Goal: Complete application form: Complete application form

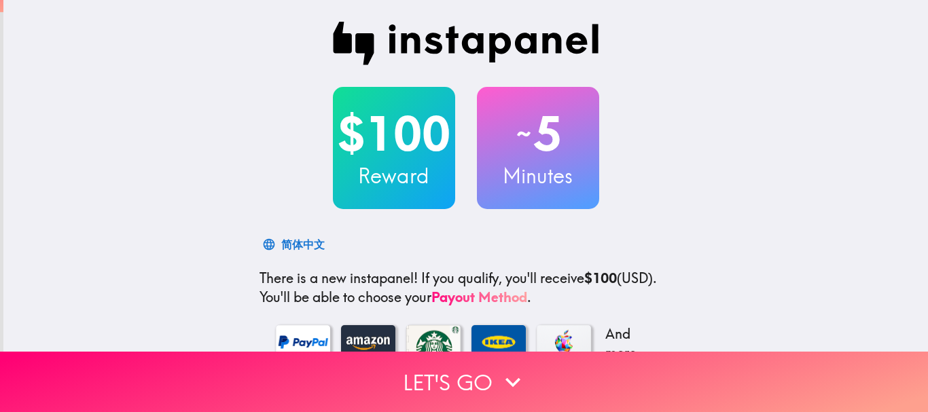
scroll to position [232, 0]
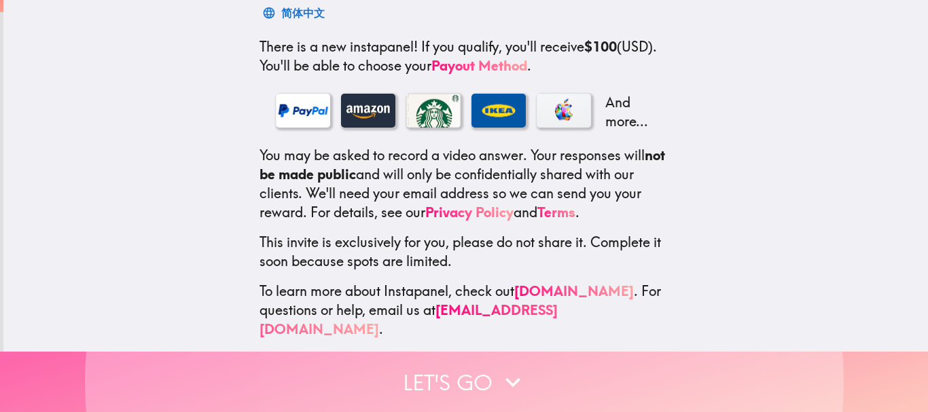
click at [421, 369] on button "Let's go" at bounding box center [464, 382] width 928 height 60
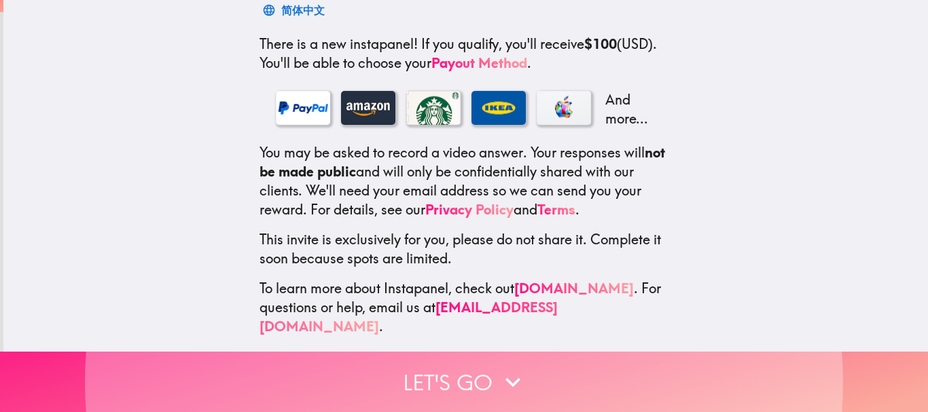
scroll to position [0, 0]
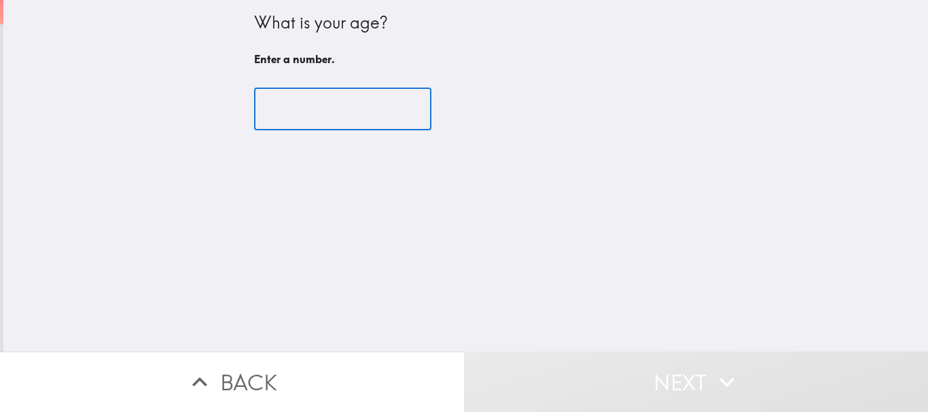
click at [292, 113] on input "number" at bounding box center [342, 109] width 177 height 42
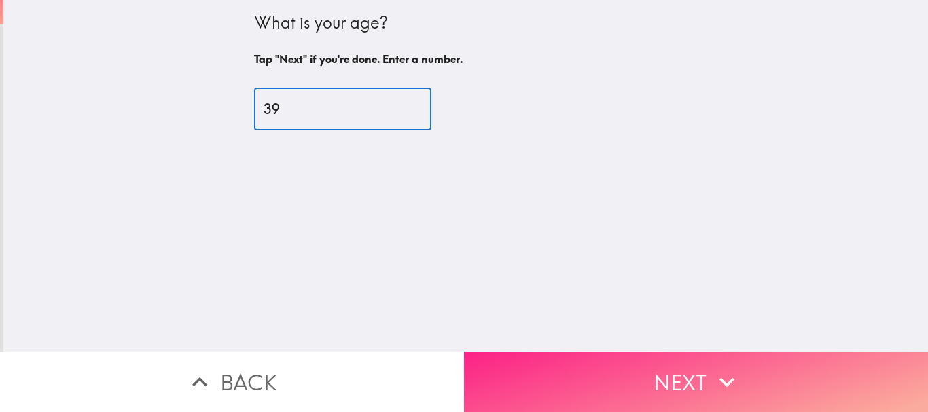
type input "39"
click at [589, 389] on button "Next" at bounding box center [696, 382] width 464 height 60
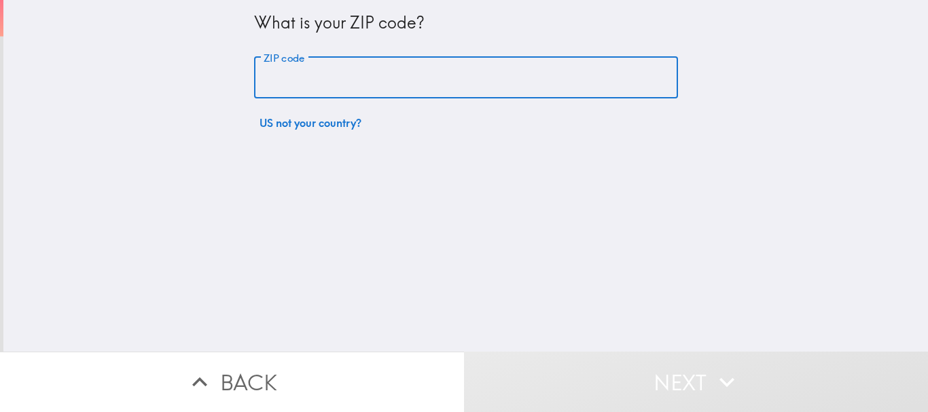
click at [321, 76] on input "ZIP code" at bounding box center [466, 78] width 424 height 42
type input "30141"
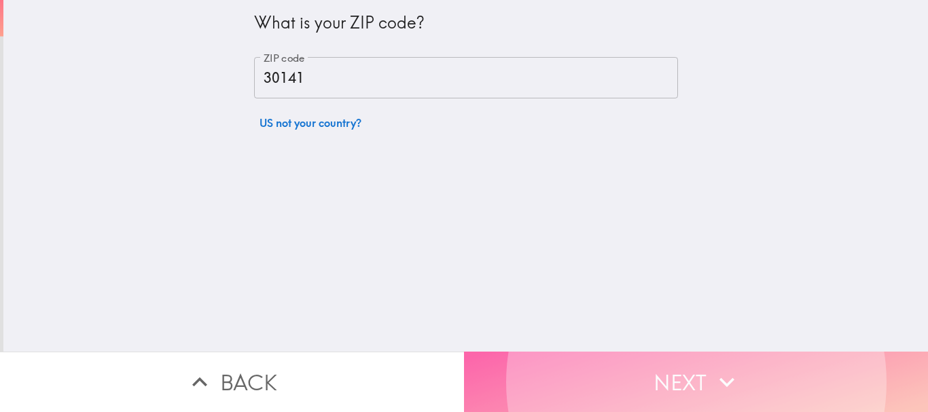
click at [569, 358] on button "Next" at bounding box center [696, 382] width 464 height 60
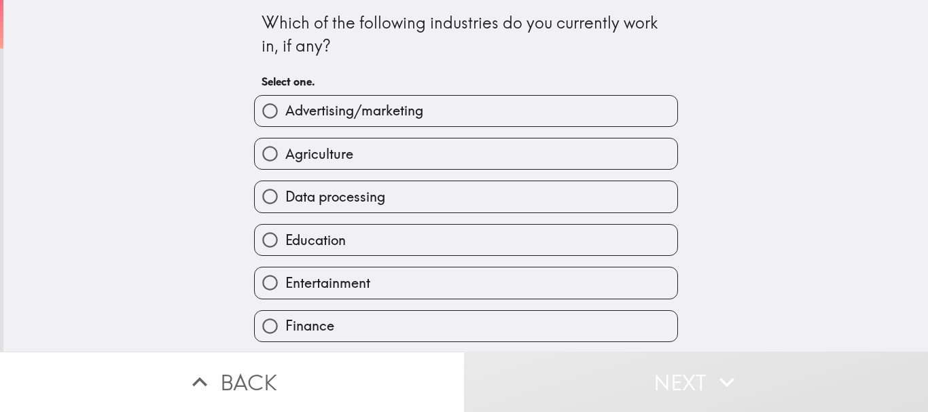
scroll to position [136, 0]
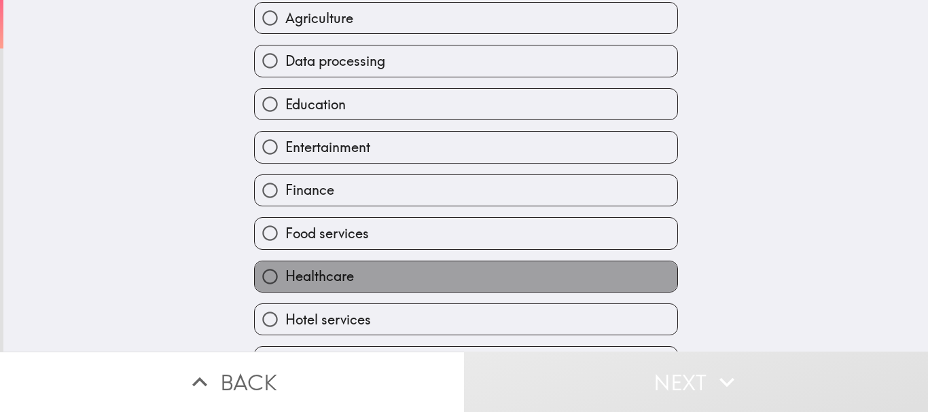
click at [326, 270] on span "Healthcare" at bounding box center [319, 276] width 69 height 19
click at [285, 270] on input "Healthcare" at bounding box center [270, 277] width 31 height 31
radio input "true"
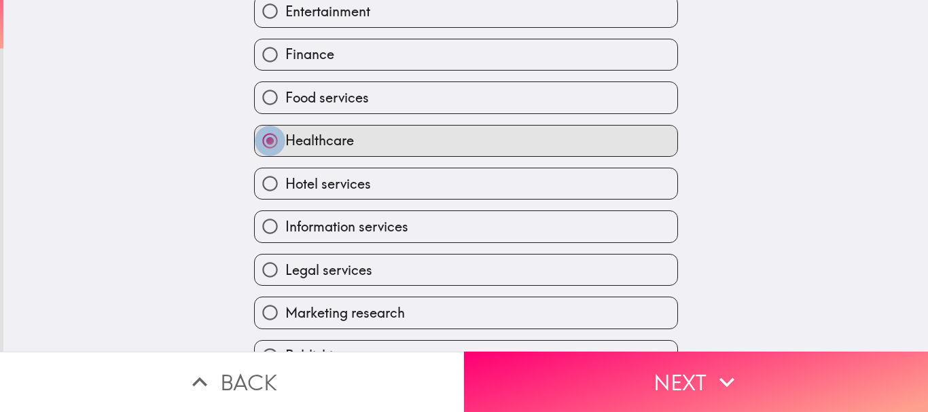
scroll to position [340, 0]
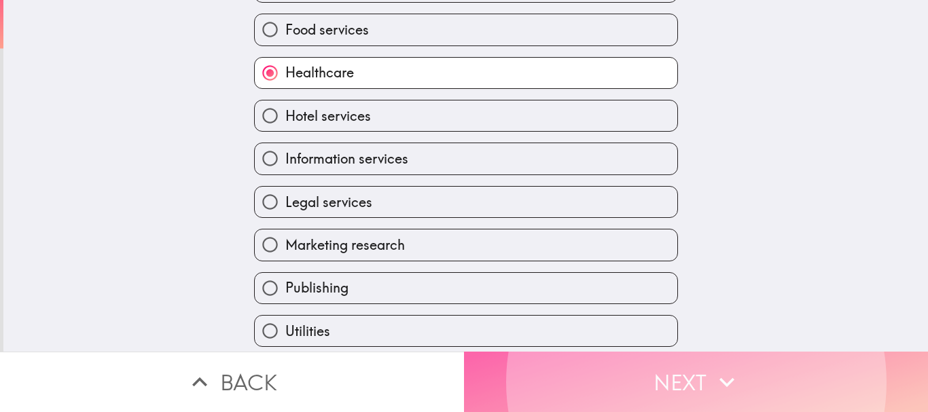
click at [562, 361] on button "Next" at bounding box center [696, 382] width 464 height 60
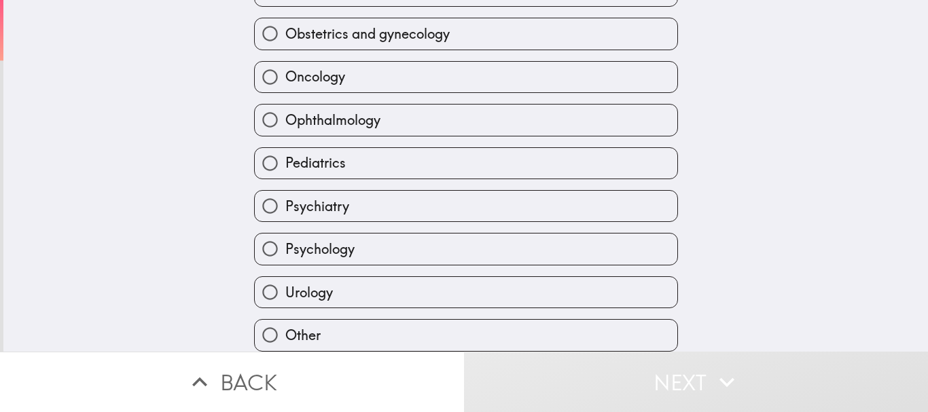
scroll to position [273, 0]
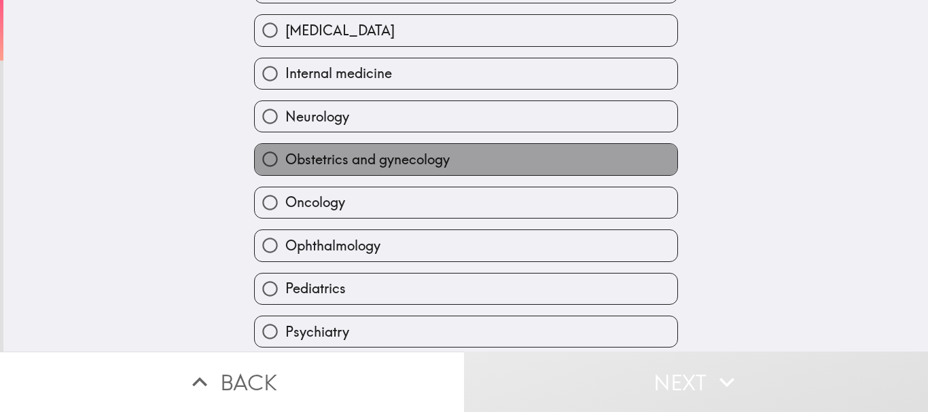
click at [358, 160] on span "Obstetrics and gynecology" at bounding box center [367, 159] width 164 height 19
click at [285, 160] on input "Obstetrics and gynecology" at bounding box center [270, 159] width 31 height 31
radio input "true"
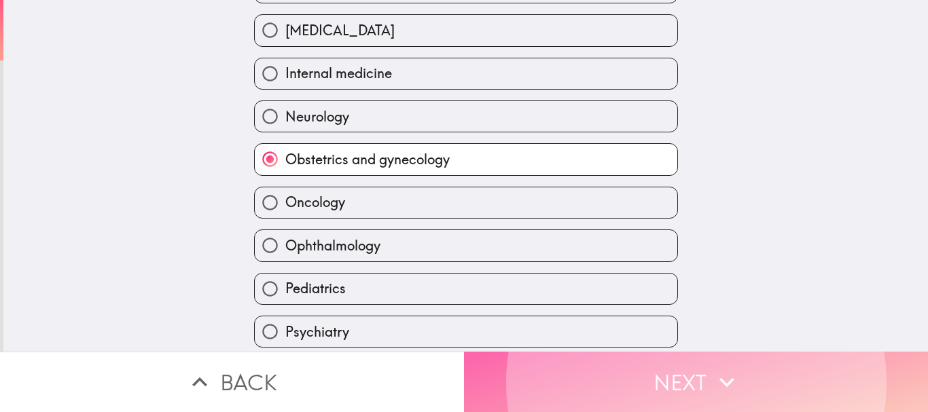
click at [564, 361] on button "Next" at bounding box center [696, 382] width 464 height 60
